Goal: Navigation & Orientation: Find specific page/section

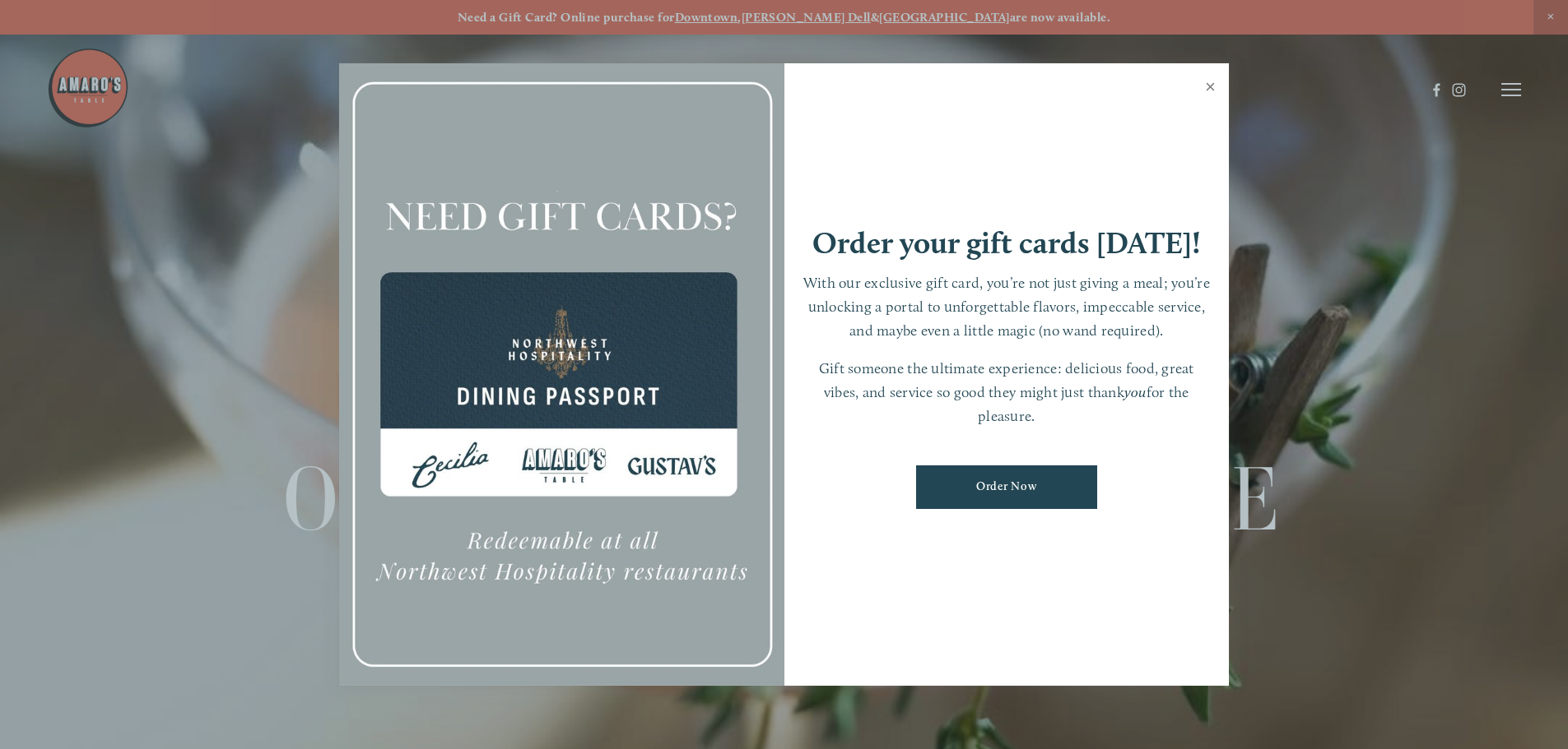
click at [1213, 87] on link "Close" at bounding box center [1210, 89] width 32 height 46
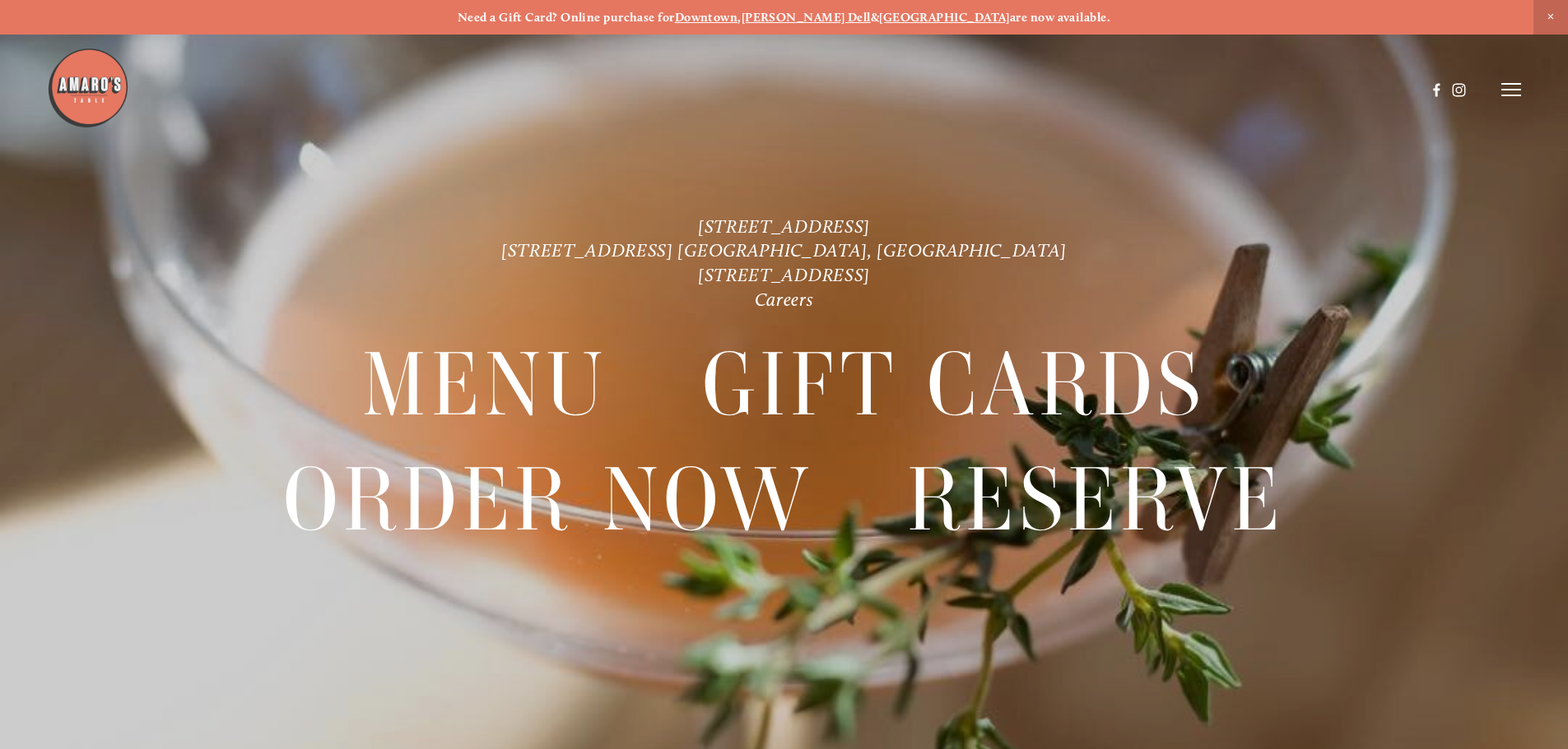
scroll to position [34, 0]
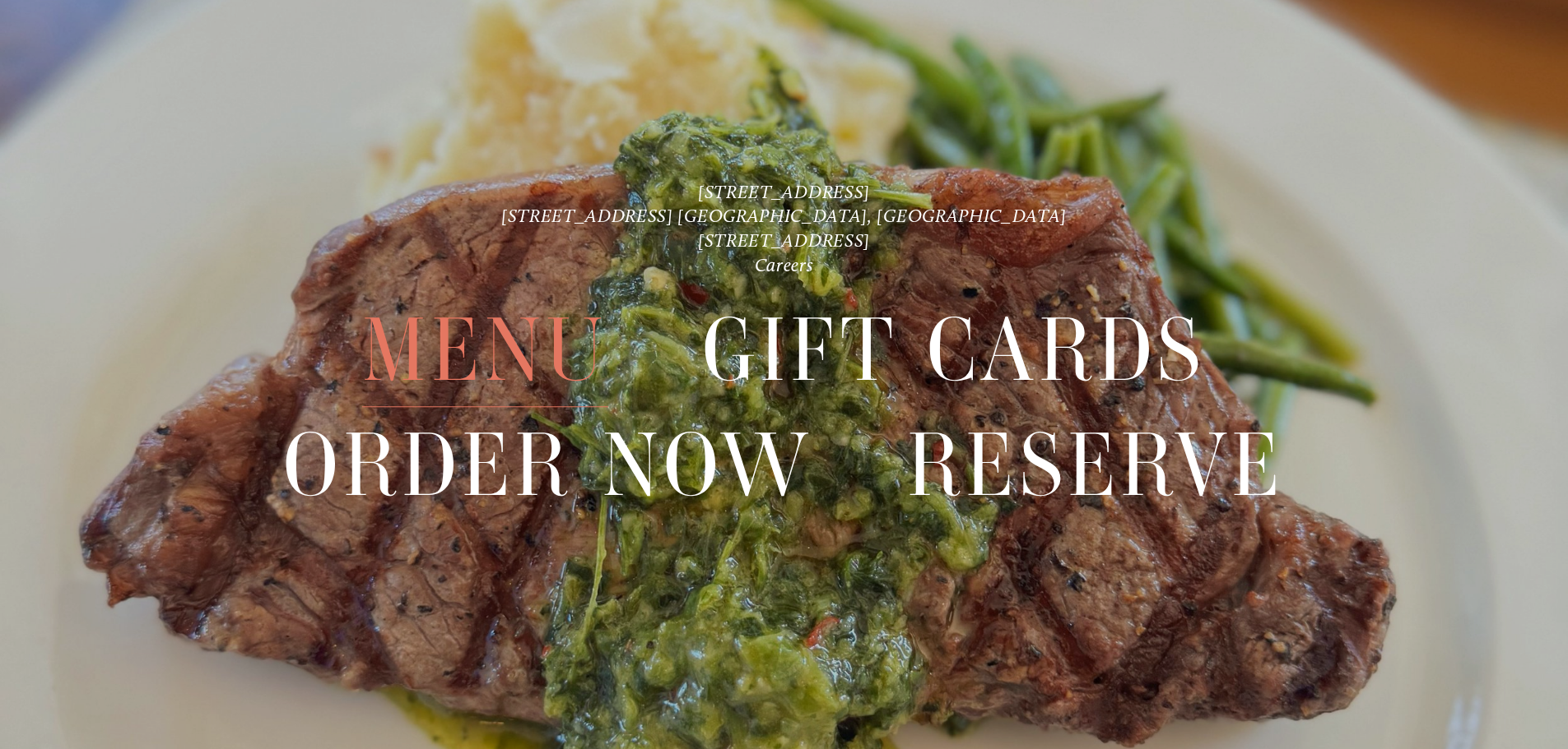
click at [511, 345] on span "Menu" at bounding box center [484, 351] width 245 height 113
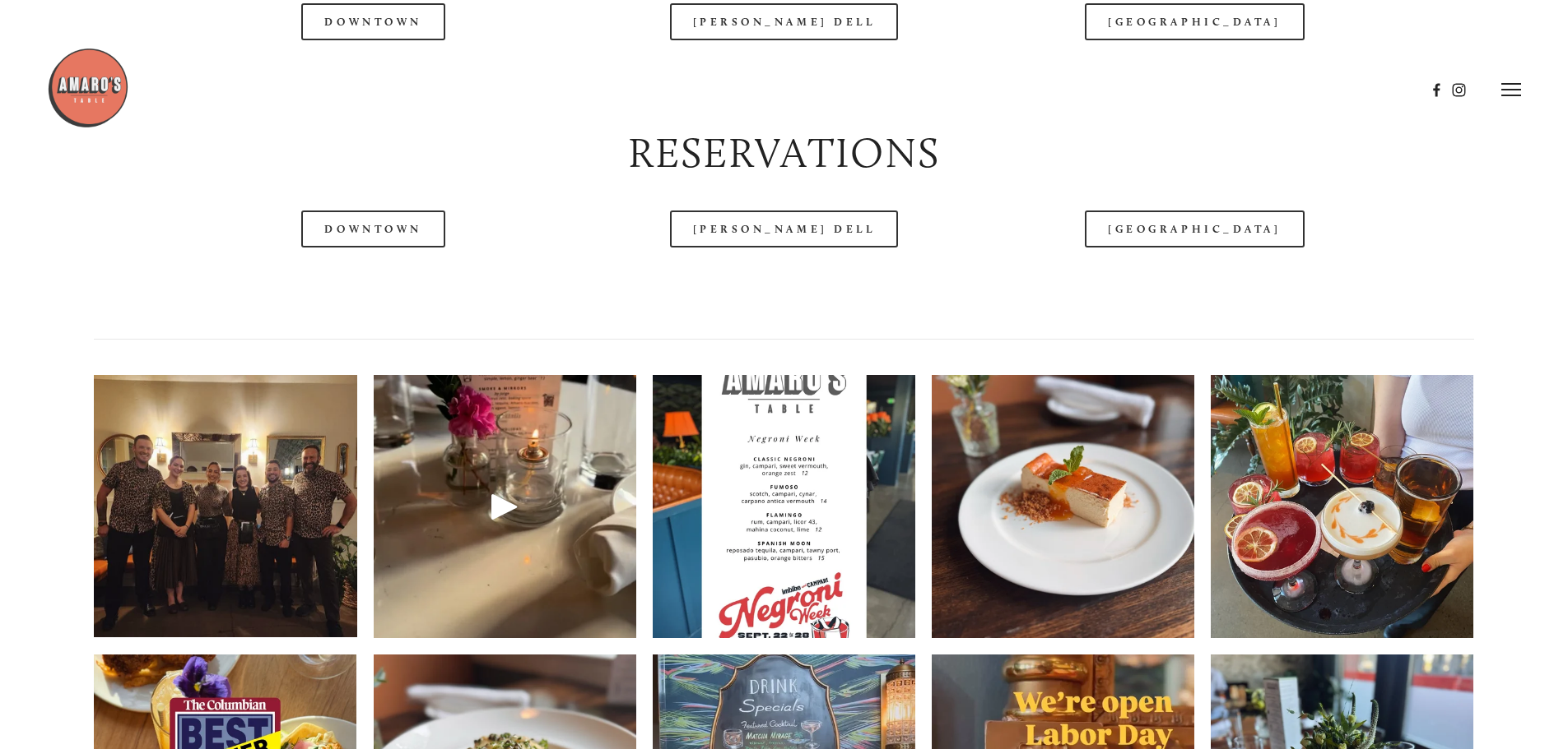
scroll to position [1892, 0]
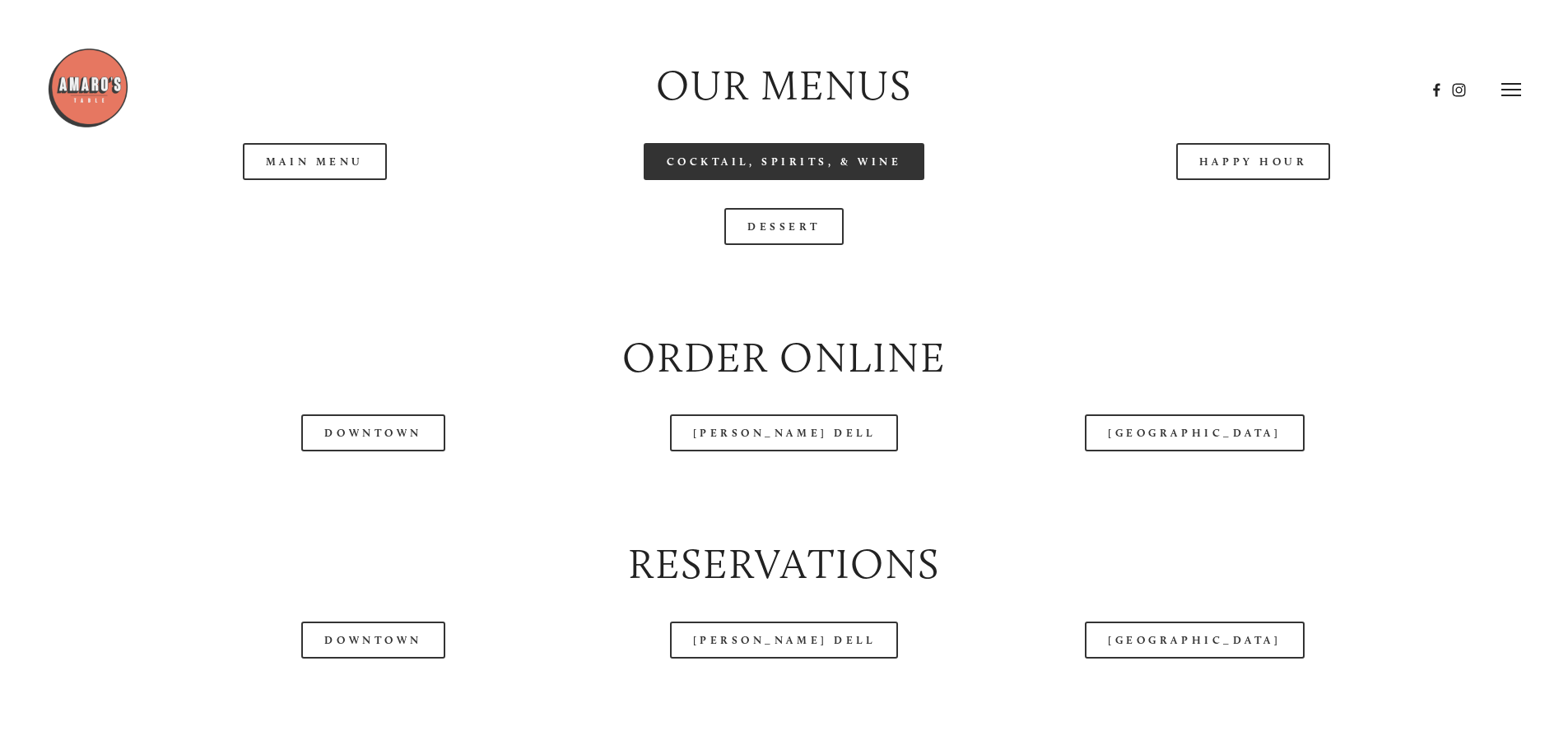
click at [791, 180] on link "Cocktail, Spirits, & Wine" at bounding box center [784, 161] width 281 height 37
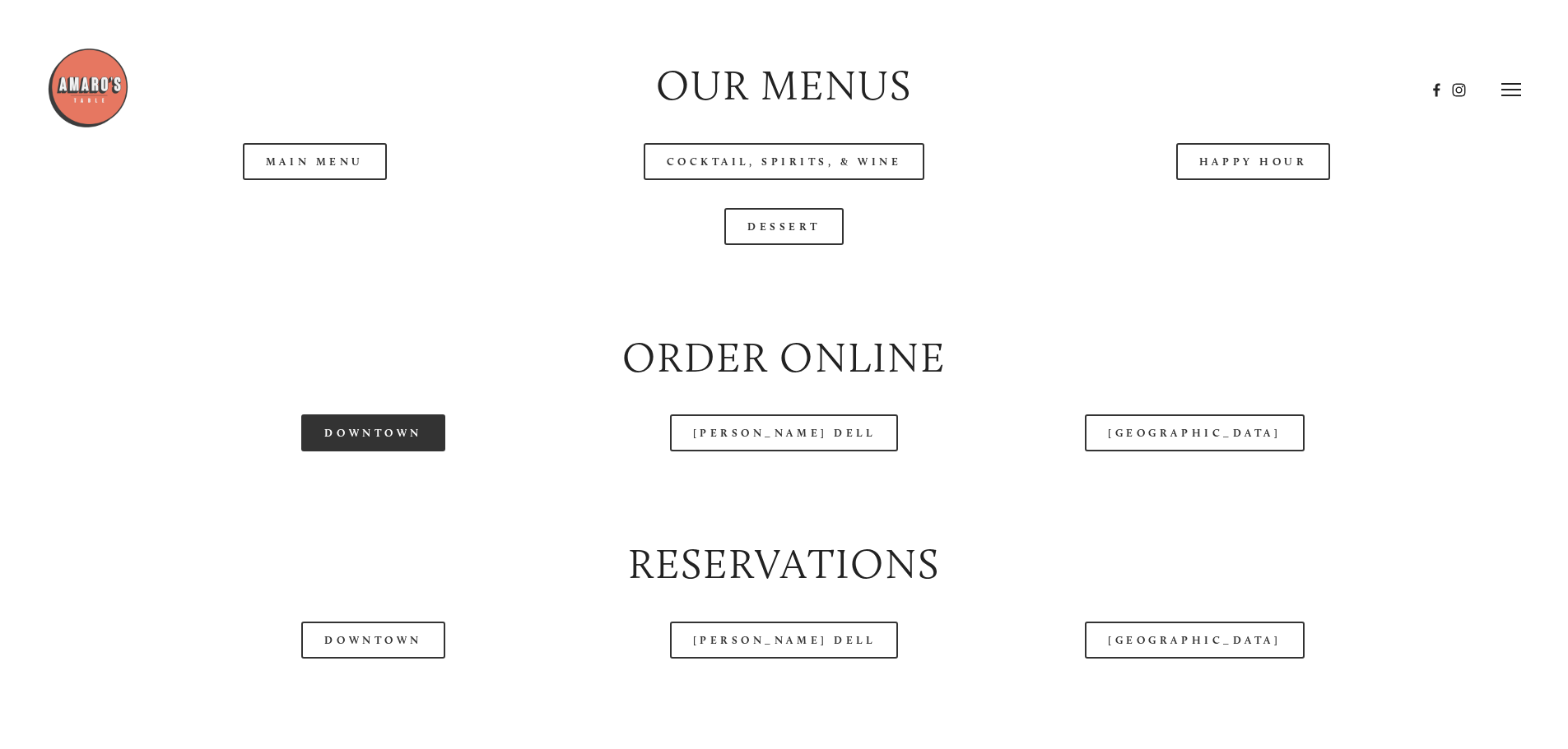
click at [355, 452] on link "Downtown" at bounding box center [372, 433] width 143 height 37
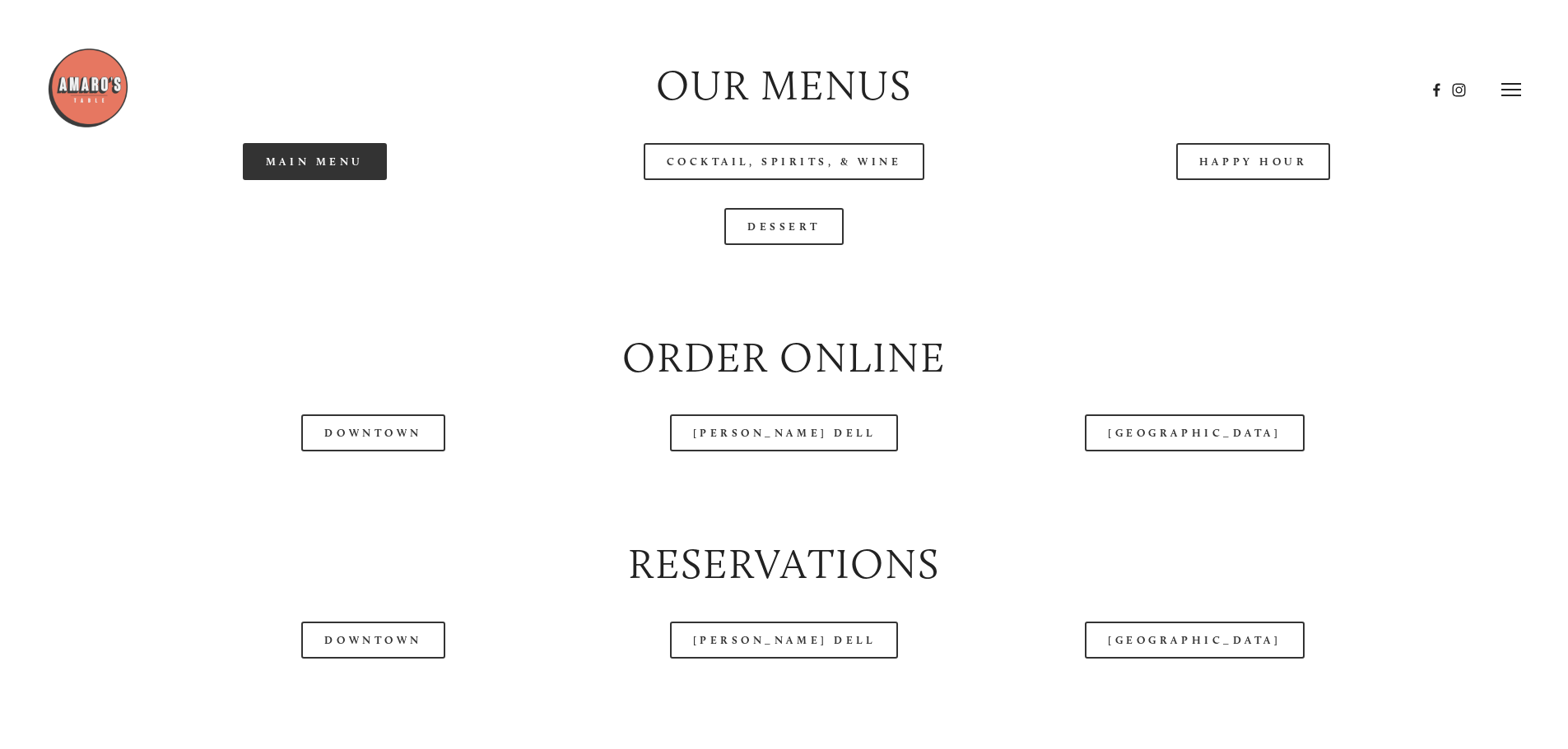
click at [345, 180] on link "Main Menu" at bounding box center [315, 161] width 144 height 37
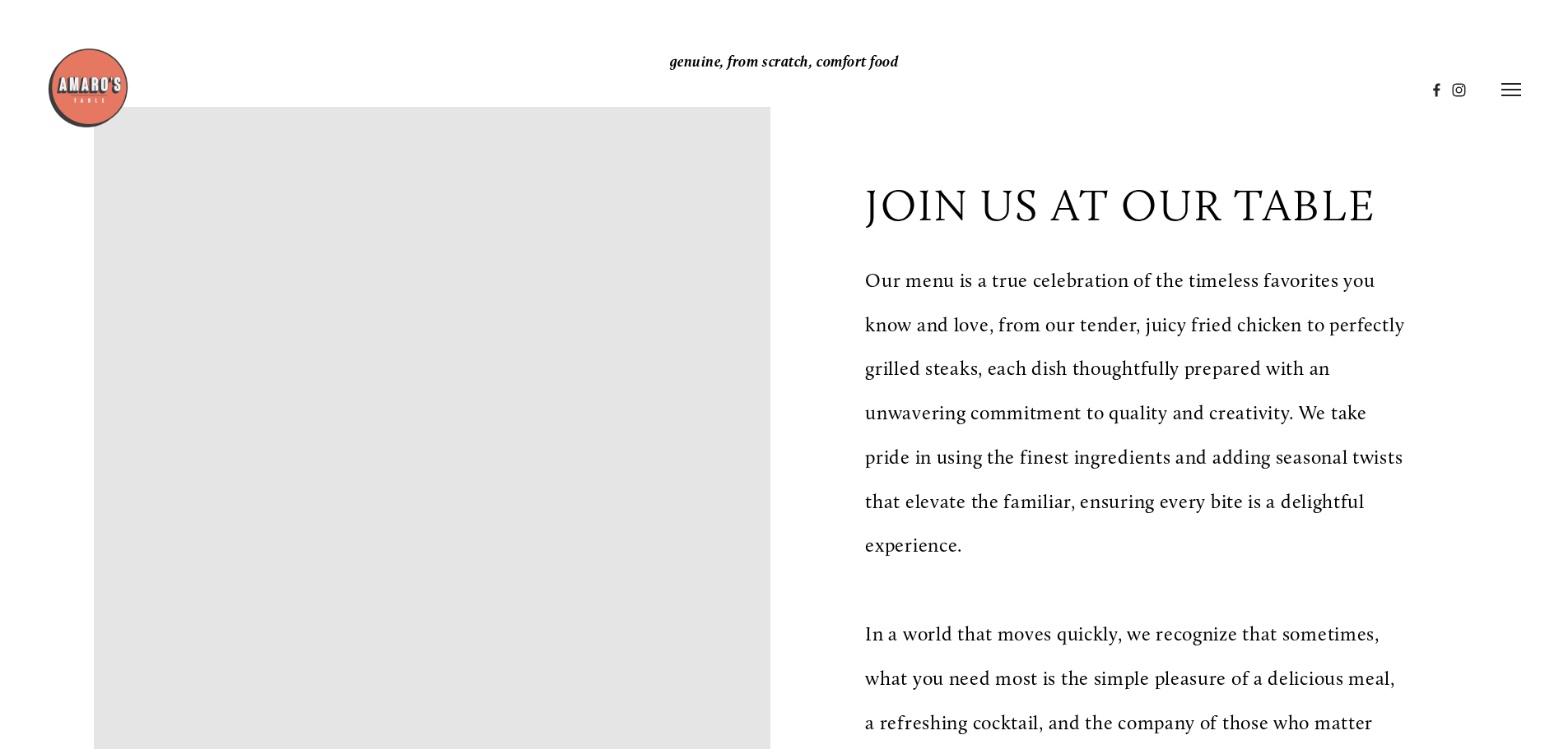
scroll to position [0, 0]
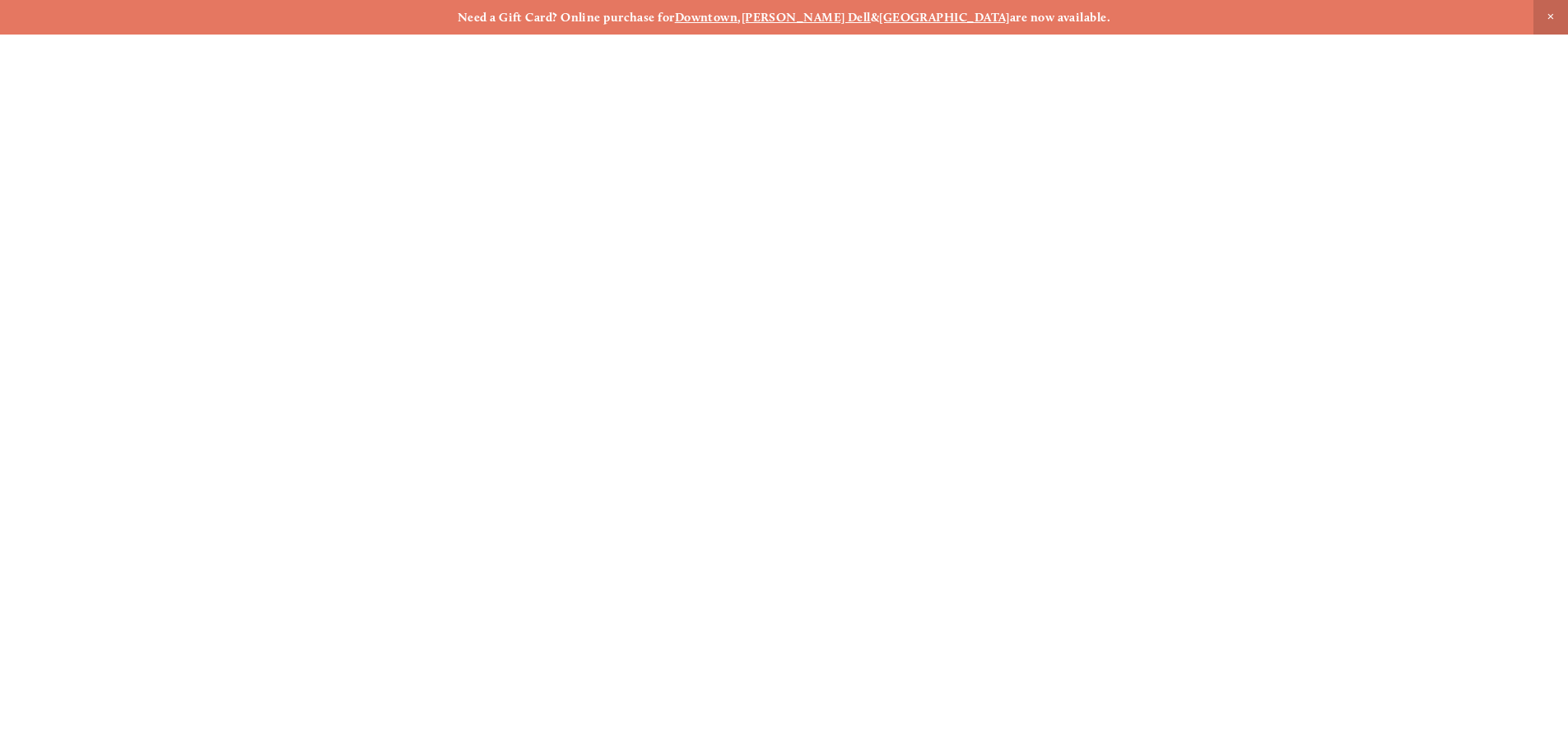
scroll to position [34, 0]
